Goal: Check status: Check status

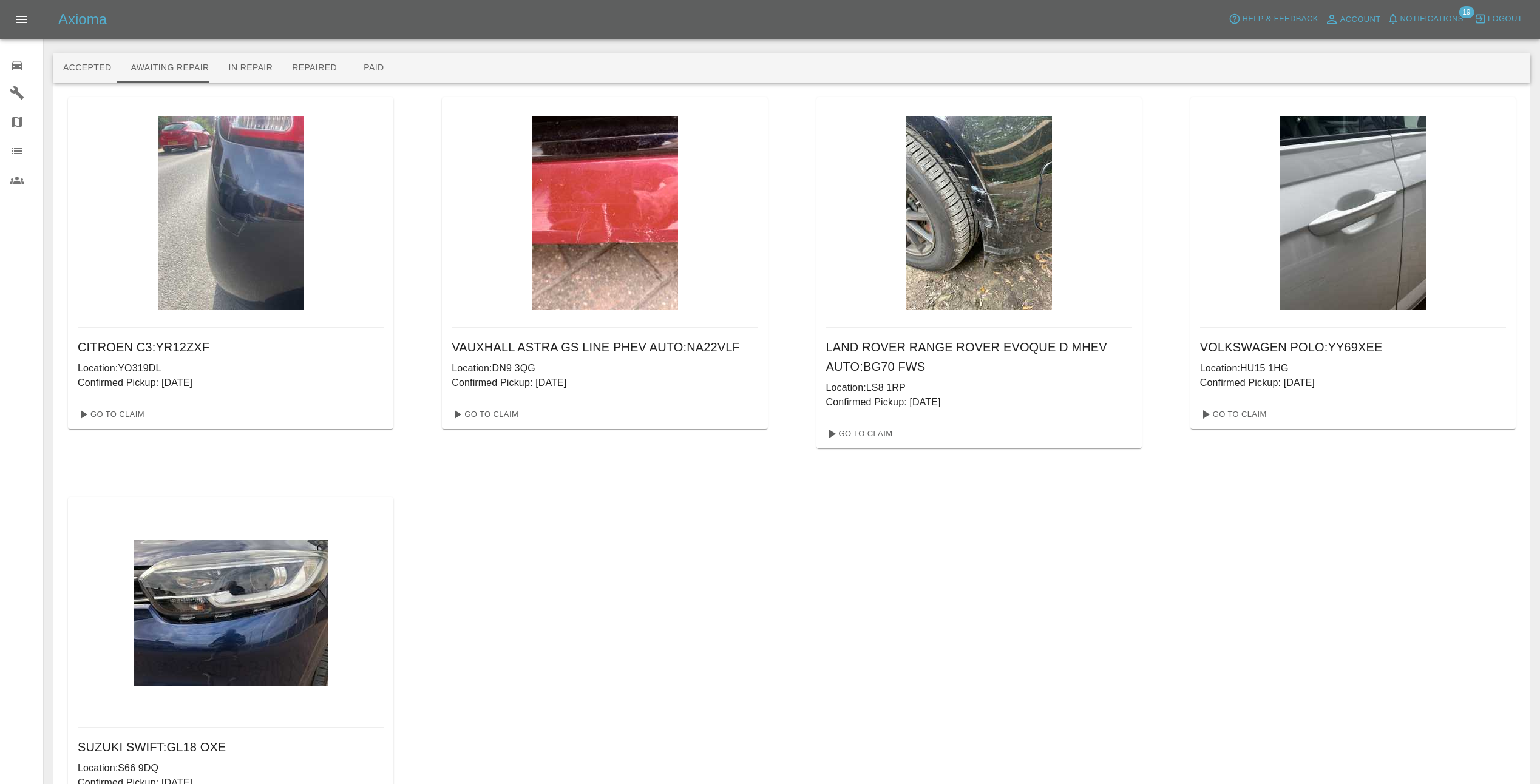
click at [204, 242] on img at bounding box center [230, 213] width 146 height 194
click at [124, 412] on link "Go To Claim" at bounding box center [109, 414] width 74 height 20
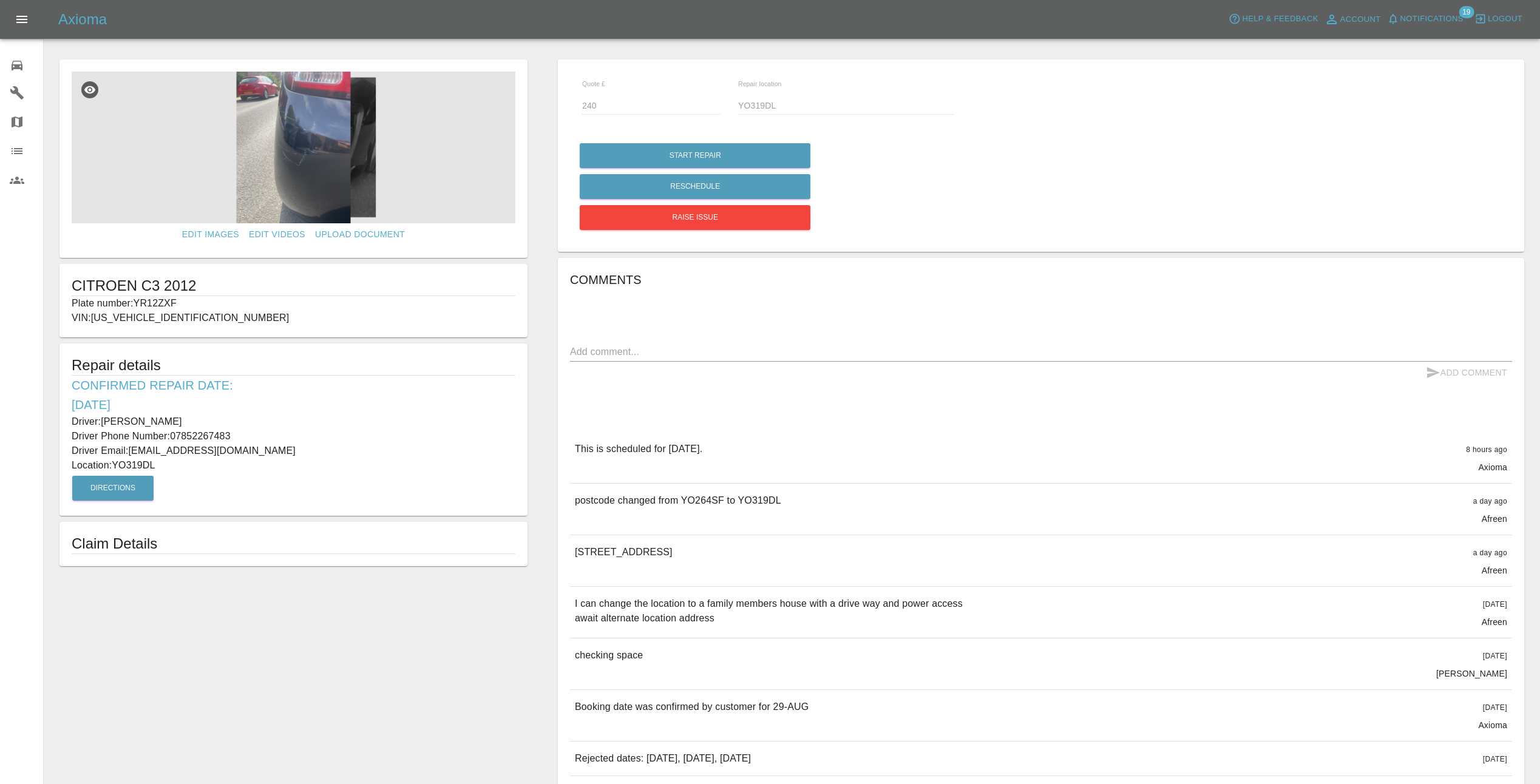
click at [313, 159] on img at bounding box center [294, 147] width 444 height 152
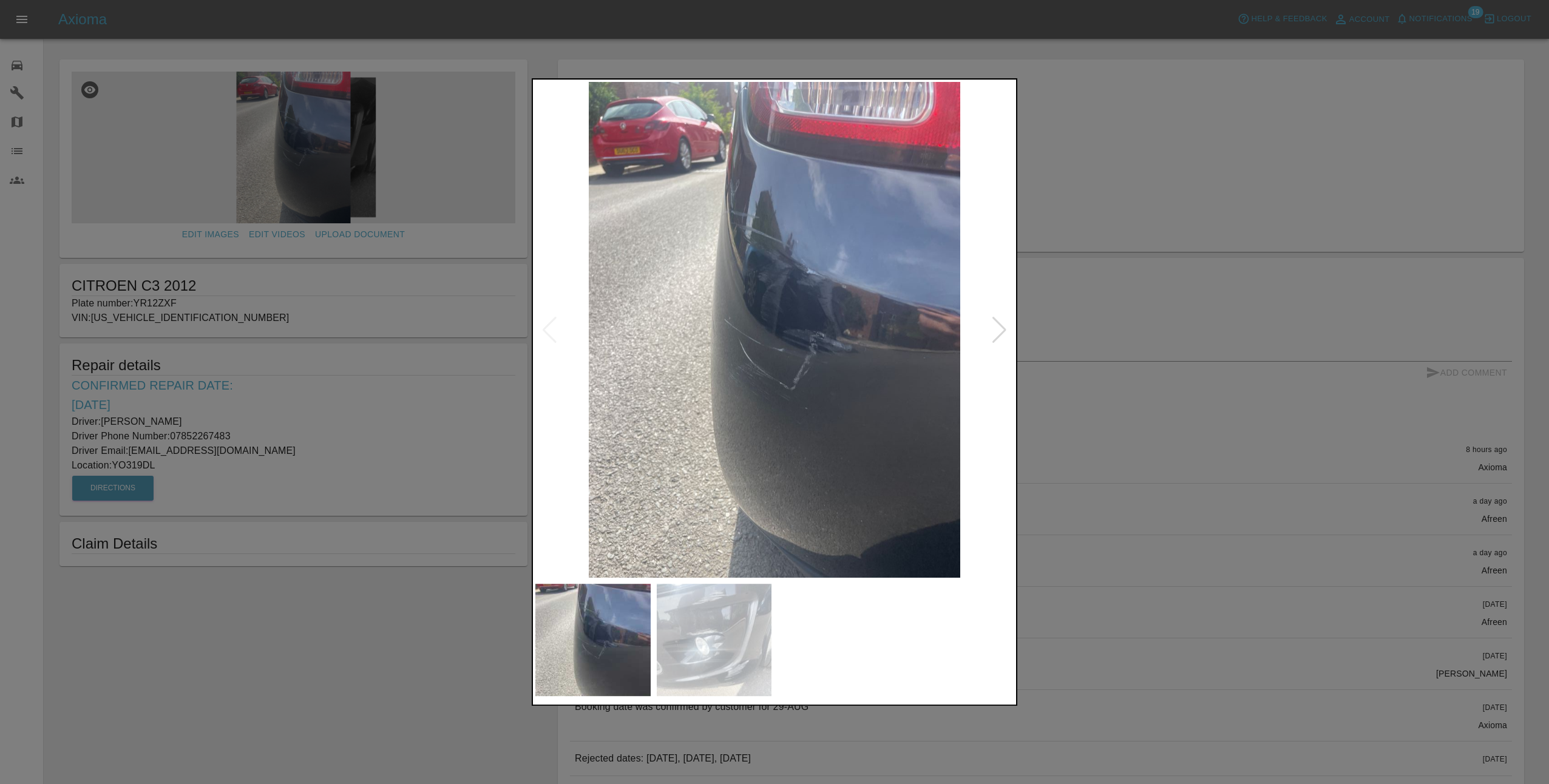
click at [1003, 328] on div at bounding box center [1000, 330] width 17 height 27
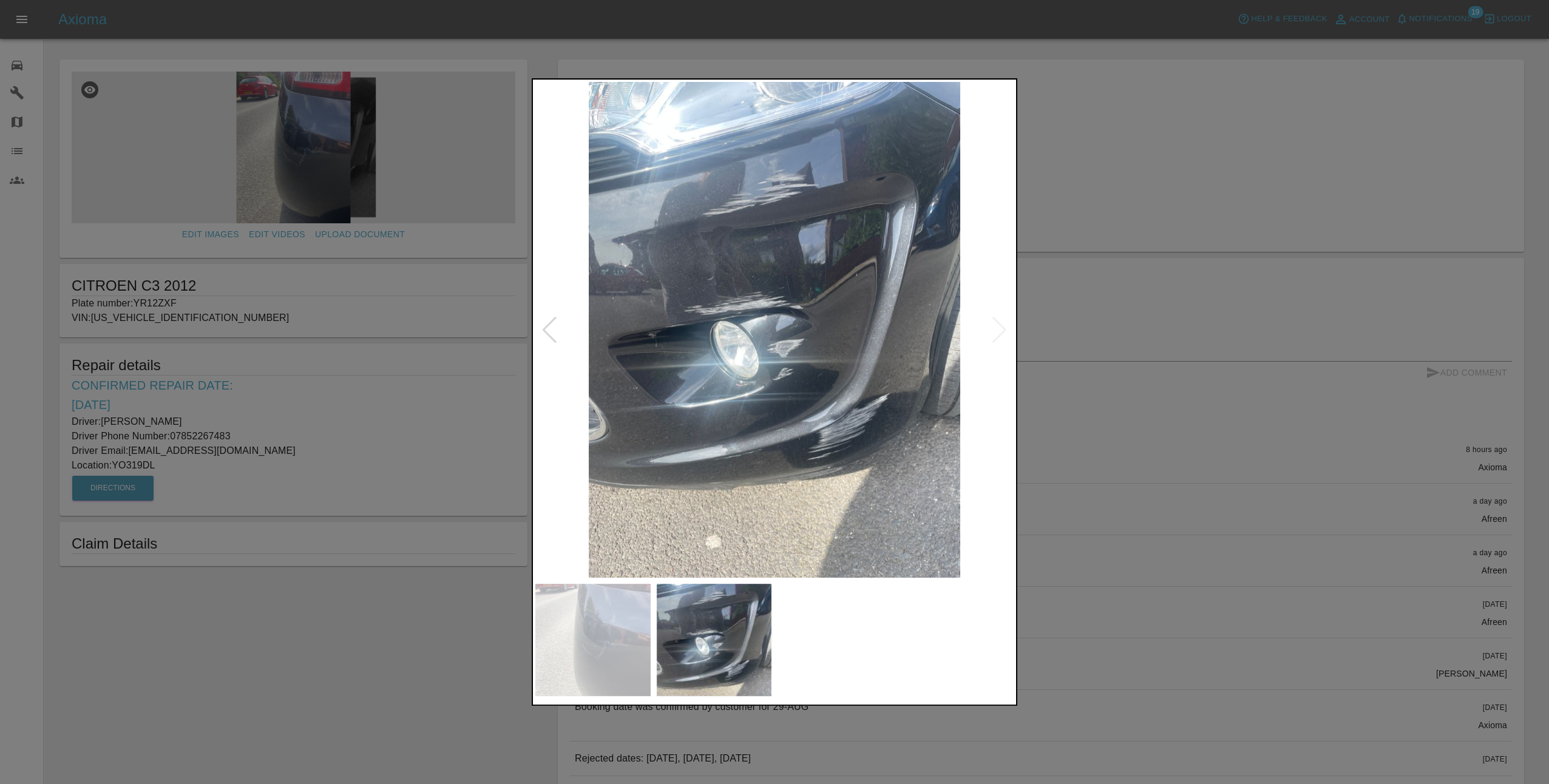
click at [1003, 332] on img at bounding box center [774, 330] width 478 height 496
click at [548, 328] on div at bounding box center [549, 330] width 17 height 27
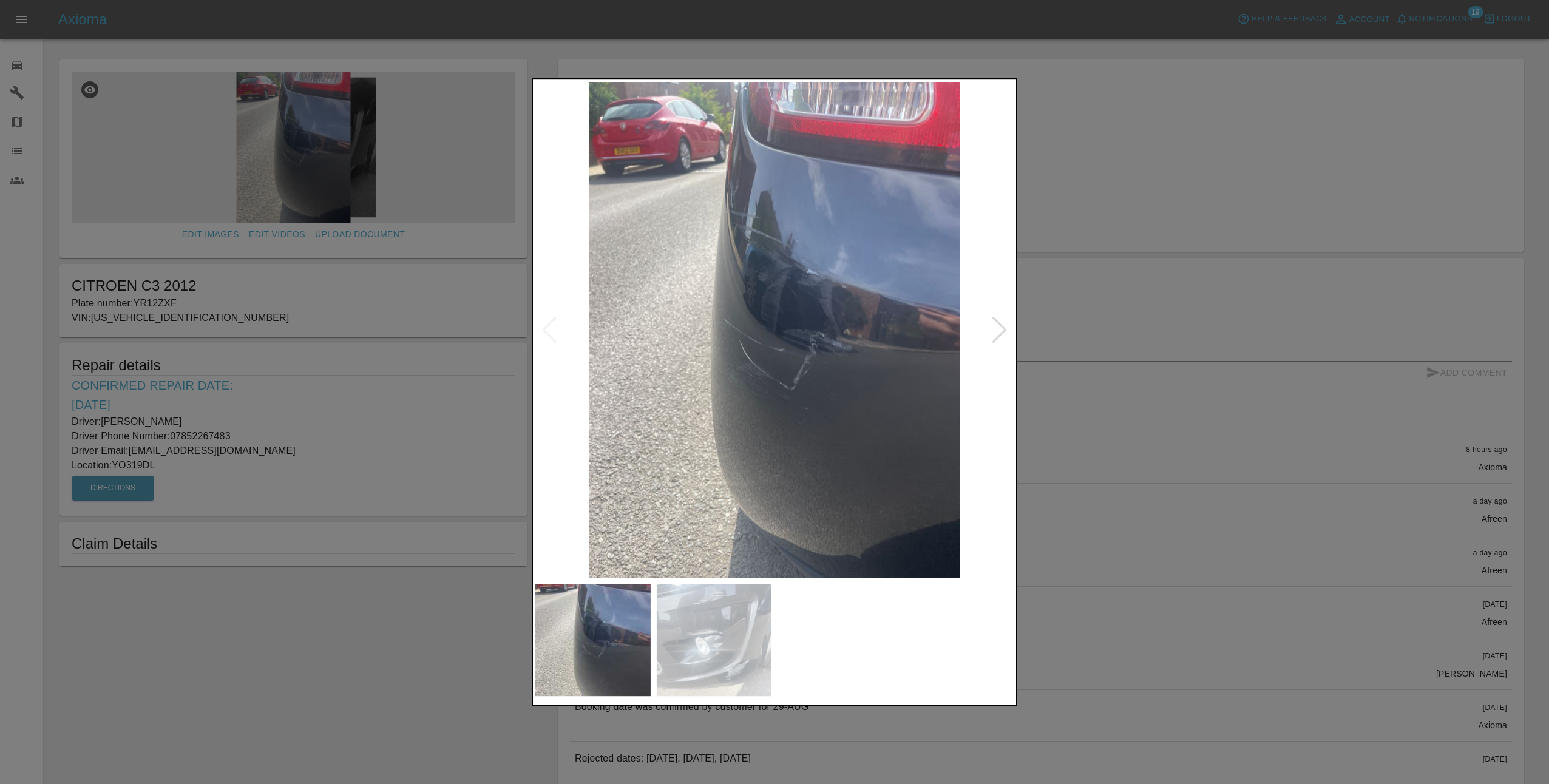
click at [1125, 439] on div at bounding box center [774, 392] width 1549 height 784
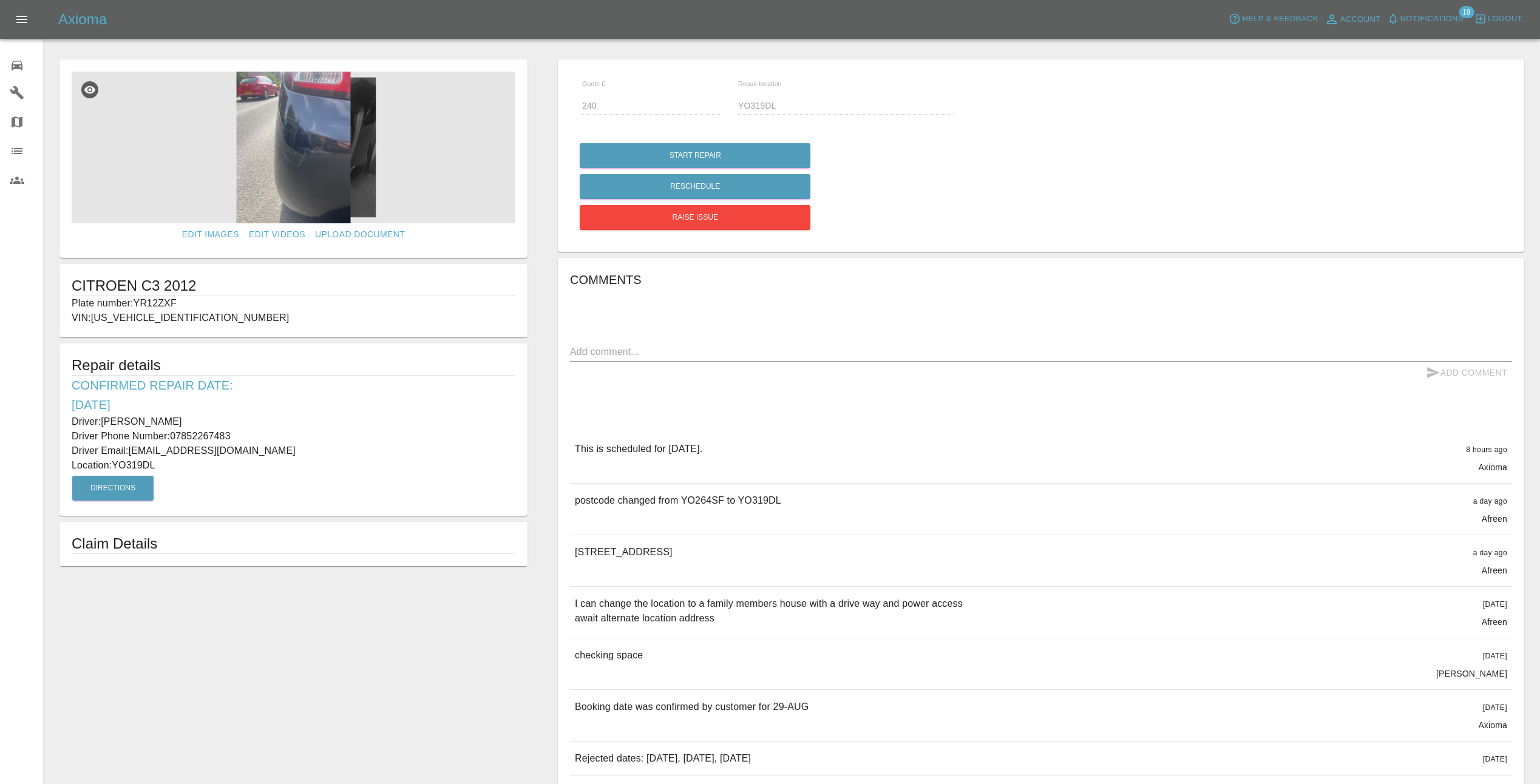
click at [1408, 12] on span "Notifications" at bounding box center [1432, 19] width 63 height 14
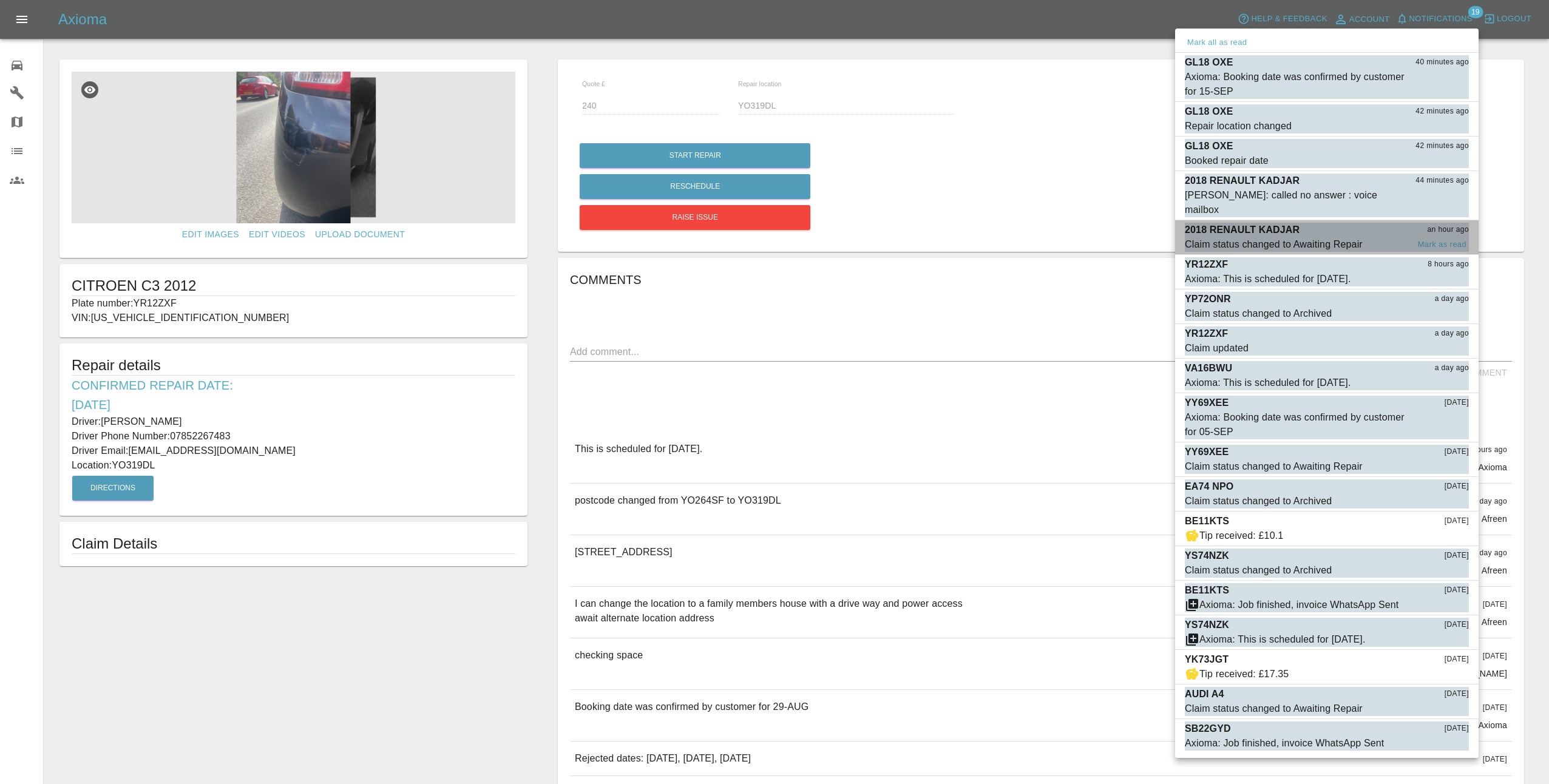
click at [1369, 237] on span "Claim status changed to Awaiting Repair" at bounding box center [1296, 244] width 223 height 15
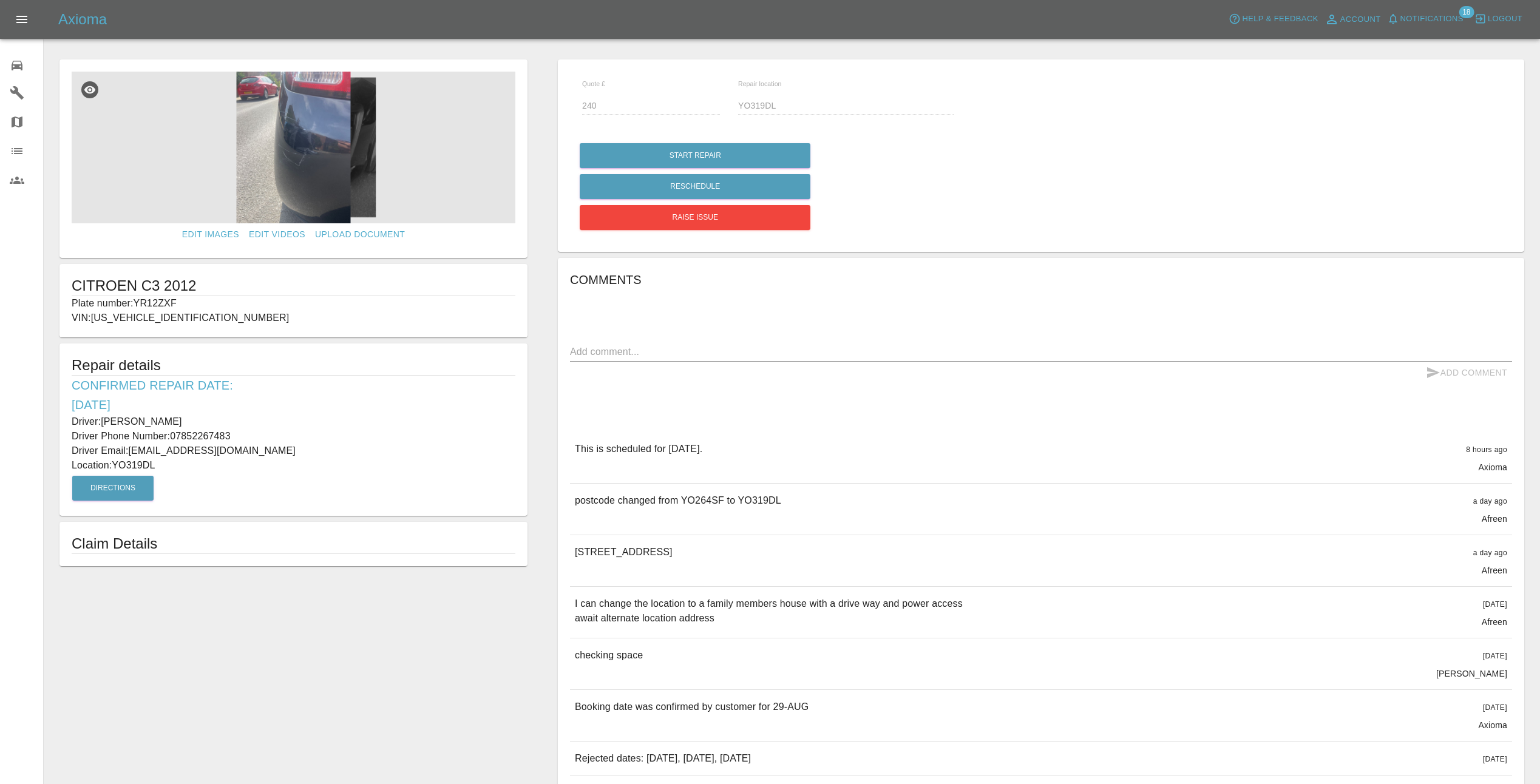
type input "160"
type input "S66 9DQ"
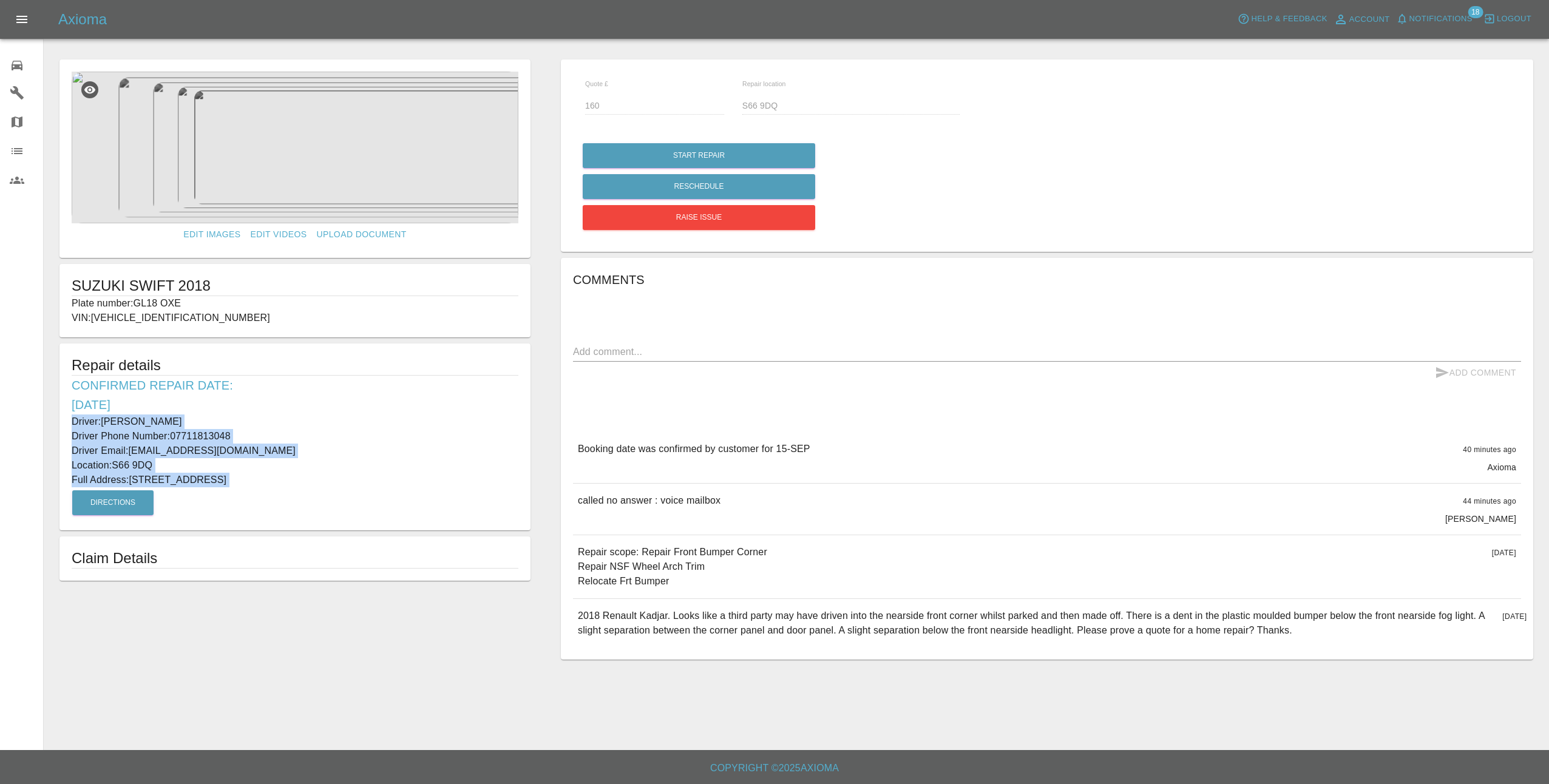
drag, startPoint x: 66, startPoint y: 421, endPoint x: 373, endPoint y: 491, distance: 314.9
click at [373, 491] on div "Repair details Confirmed Repair Date: [DATE] Driver: [PERSON_NAME] Driver Phone…" at bounding box center [295, 437] width 471 height 187
copy div "Driver: [PERSON_NAME] Driver Phone Number: 07711813048 Driver Email: [EMAIL_ADD…"
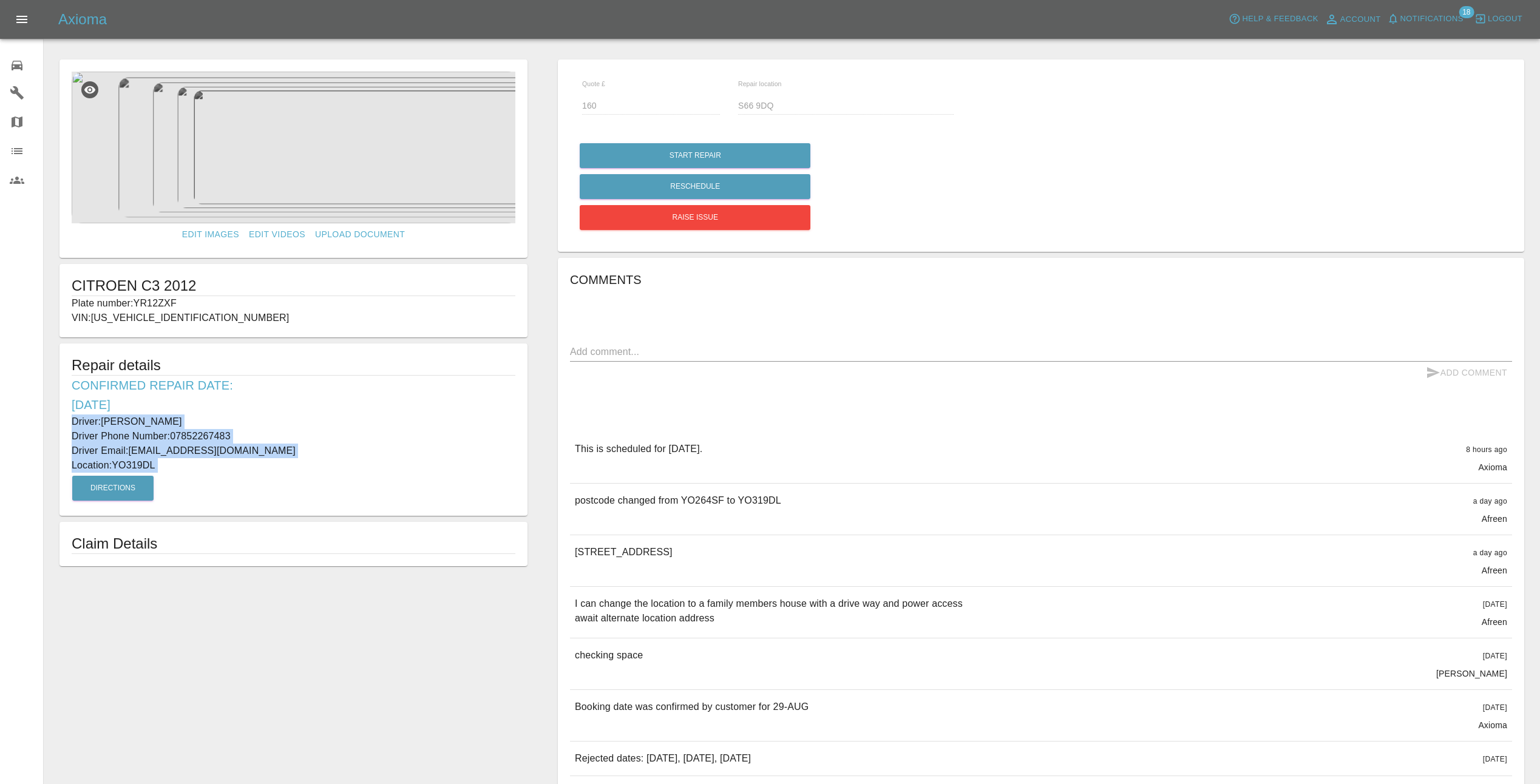
type input "240"
type input "YO319DL"
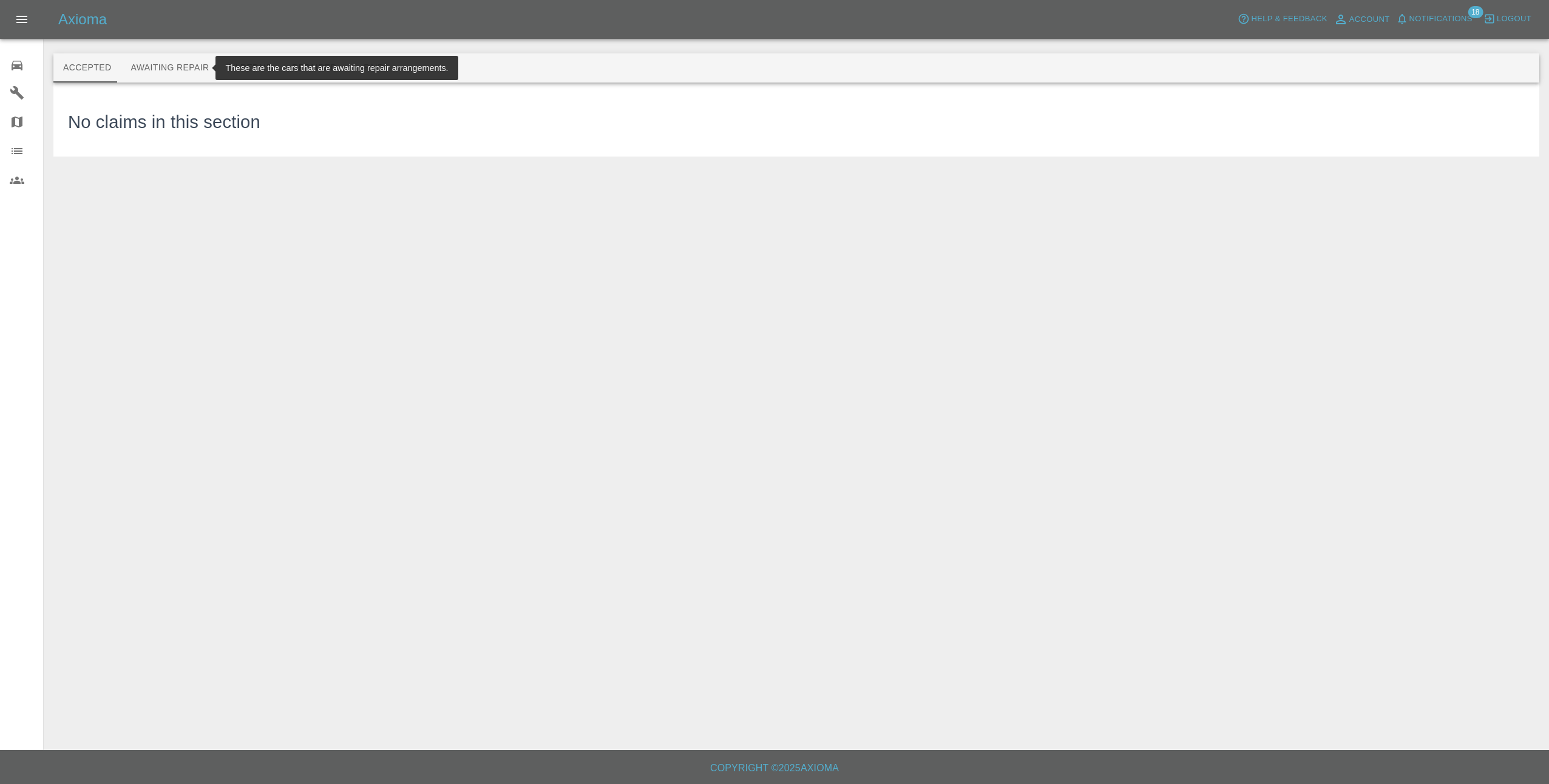
click at [173, 68] on button "Awaiting Repair" at bounding box center [170, 67] width 98 height 29
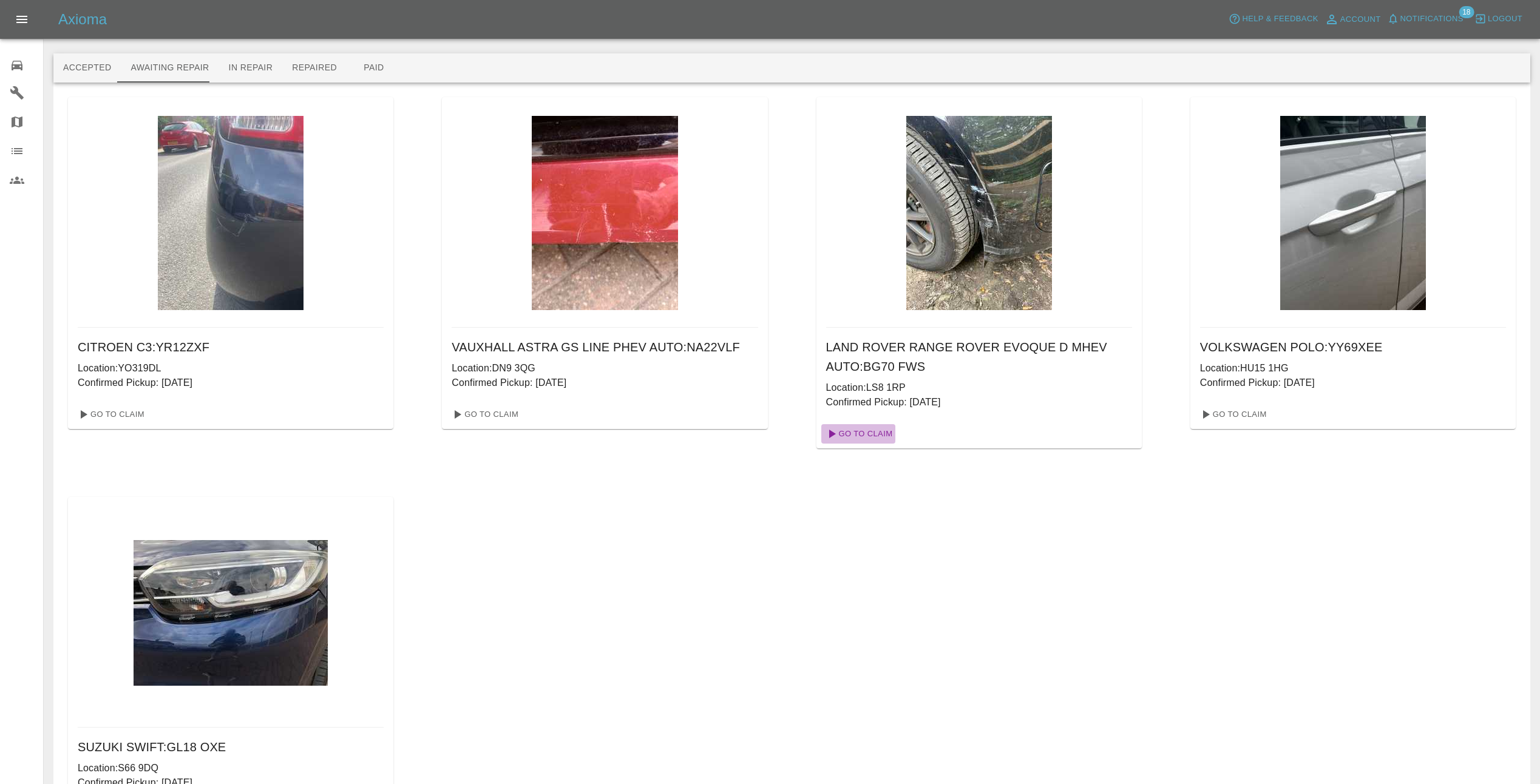
click at [873, 434] on link "Go To Claim" at bounding box center [858, 434] width 74 height 20
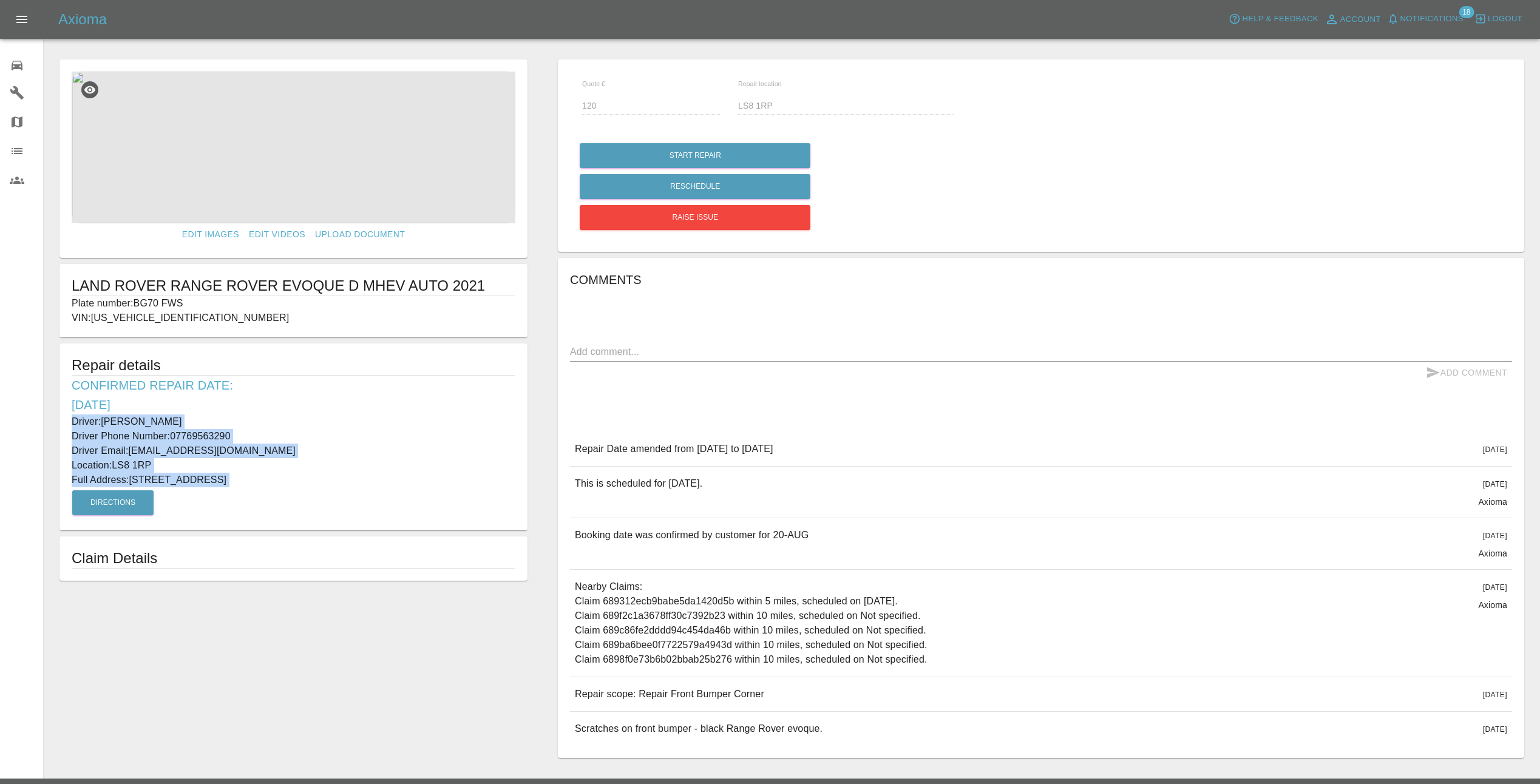
drag, startPoint x: 69, startPoint y: 420, endPoint x: 310, endPoint y: 500, distance: 253.9
click at [310, 500] on div "Repair details Confirmed Repair Date: [DATE] Driver: [PERSON_NAME] Driver Phone…" at bounding box center [294, 437] width 468 height 187
copy div "Driver: [PERSON_NAME] Driver Phone Number: 07769563290 Driver Email: [EMAIL_ADD…"
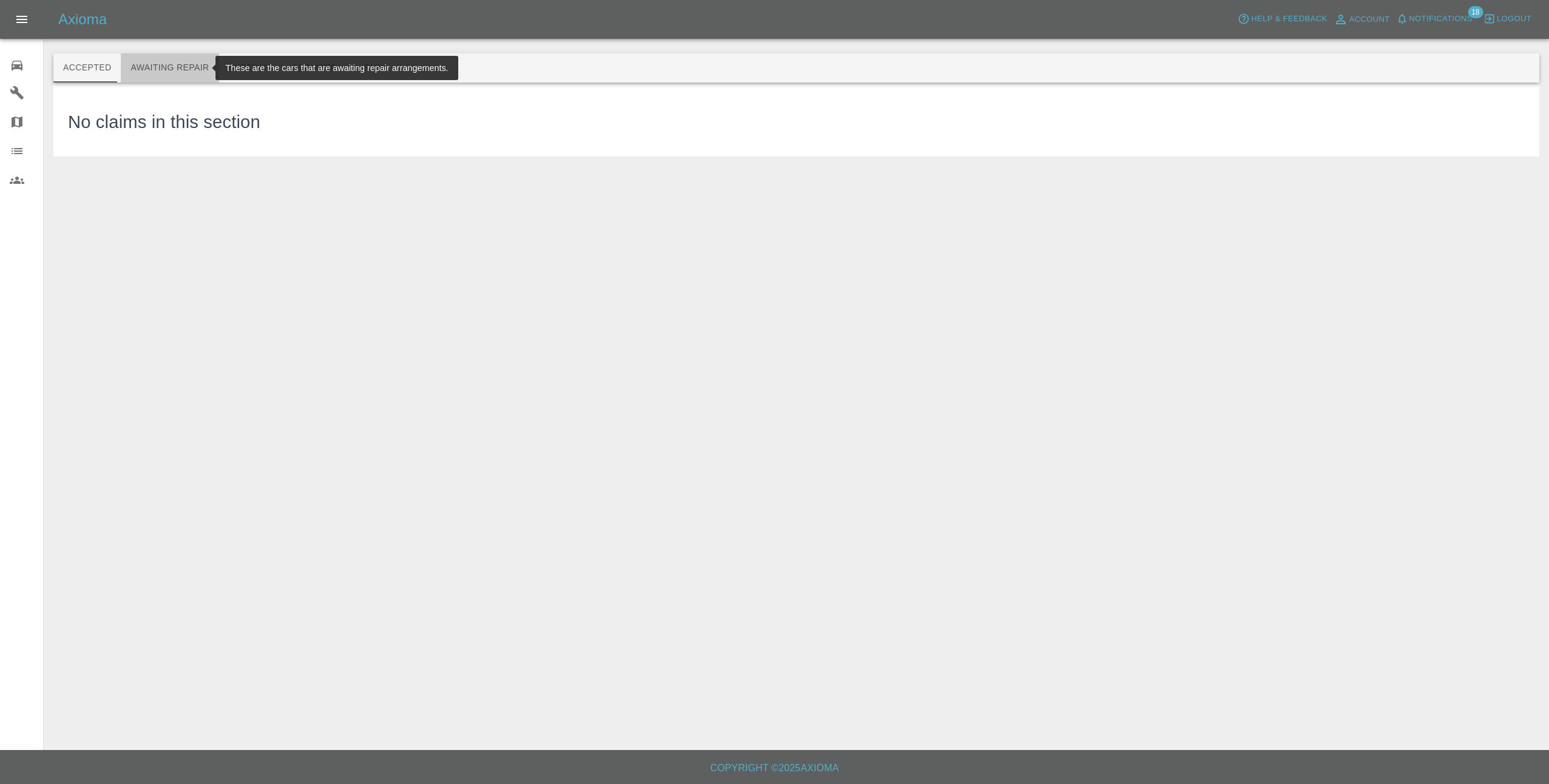
click at [172, 71] on button "Awaiting Repair" at bounding box center [170, 67] width 98 height 29
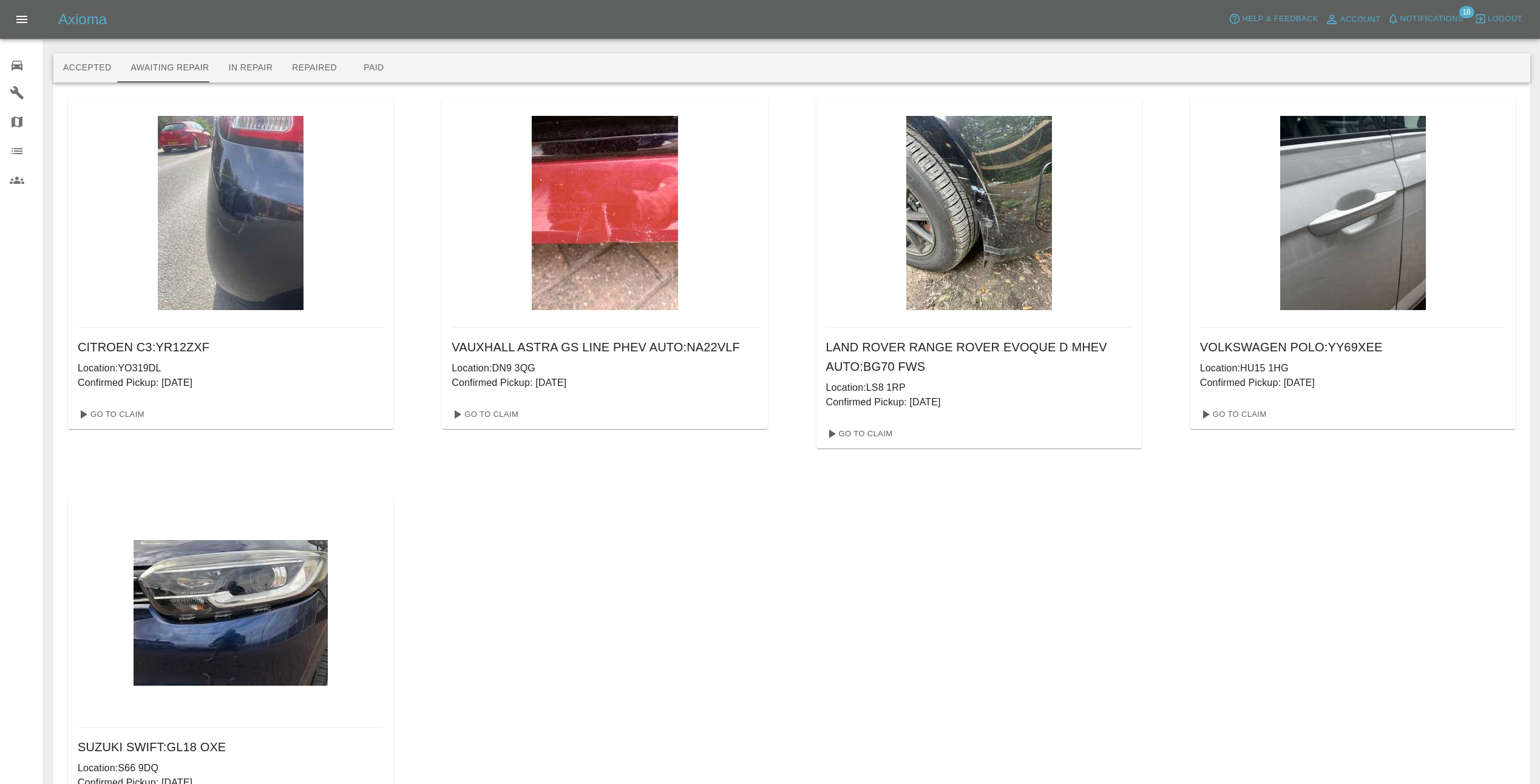
click at [1426, 17] on span "Notifications" at bounding box center [1432, 19] width 63 height 14
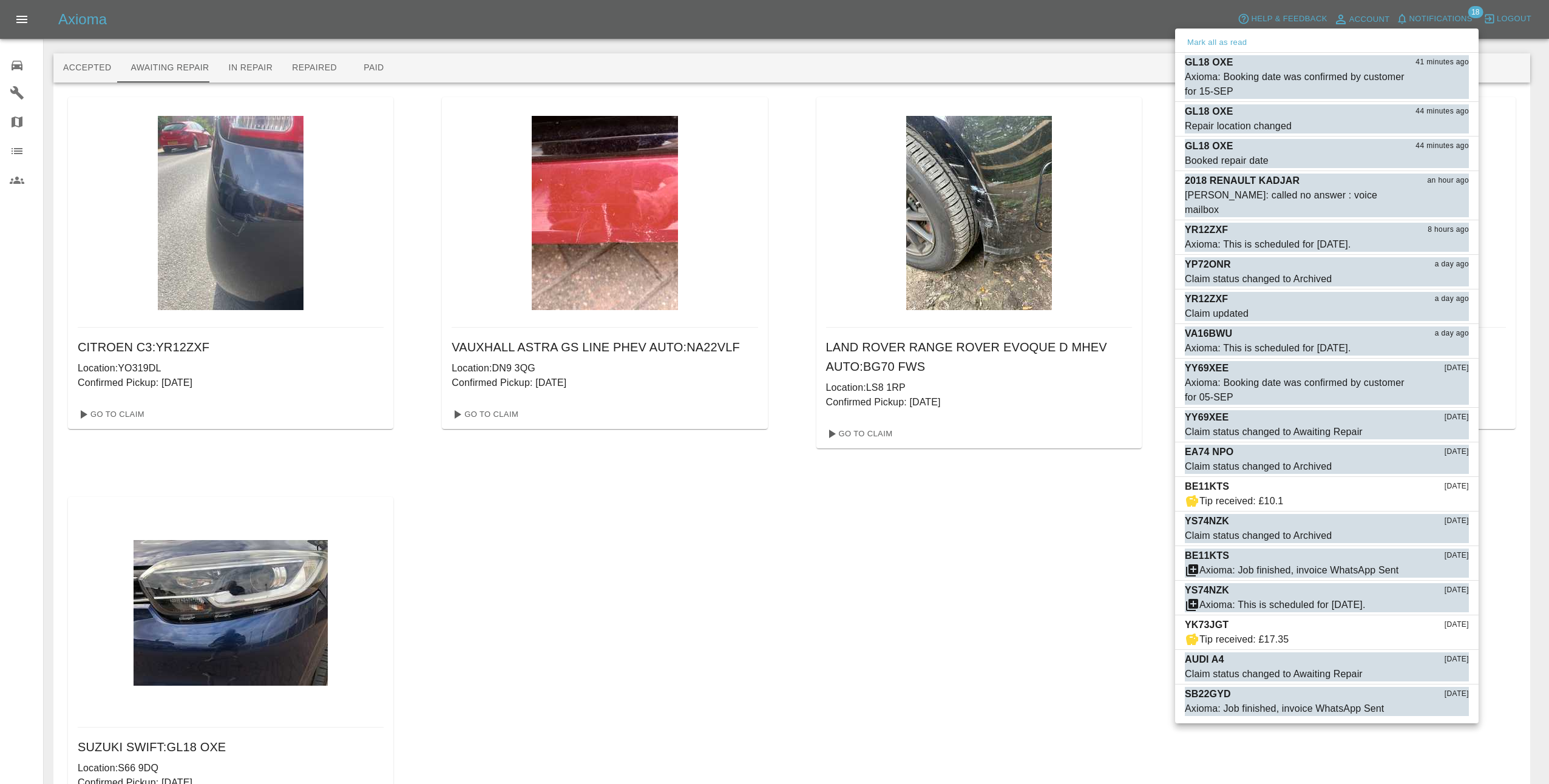
click at [1426, 17] on div at bounding box center [774, 392] width 1549 height 784
